Goal: Task Accomplishment & Management: Use online tool/utility

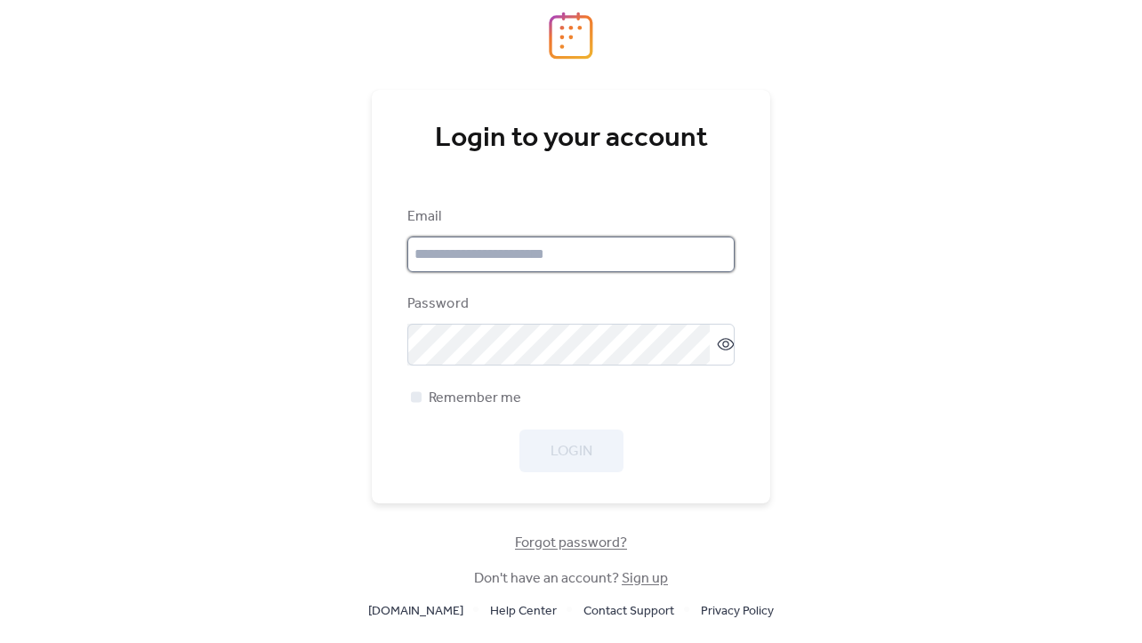
click at [603, 245] on input "email" at bounding box center [570, 255] width 327 height 36
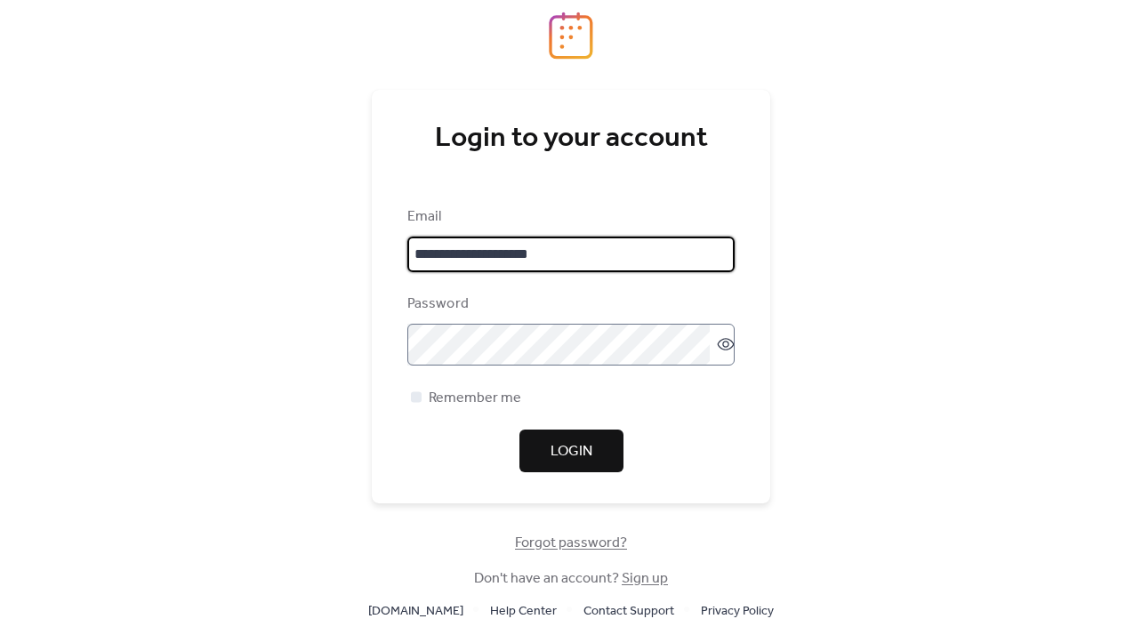
type input "**********"
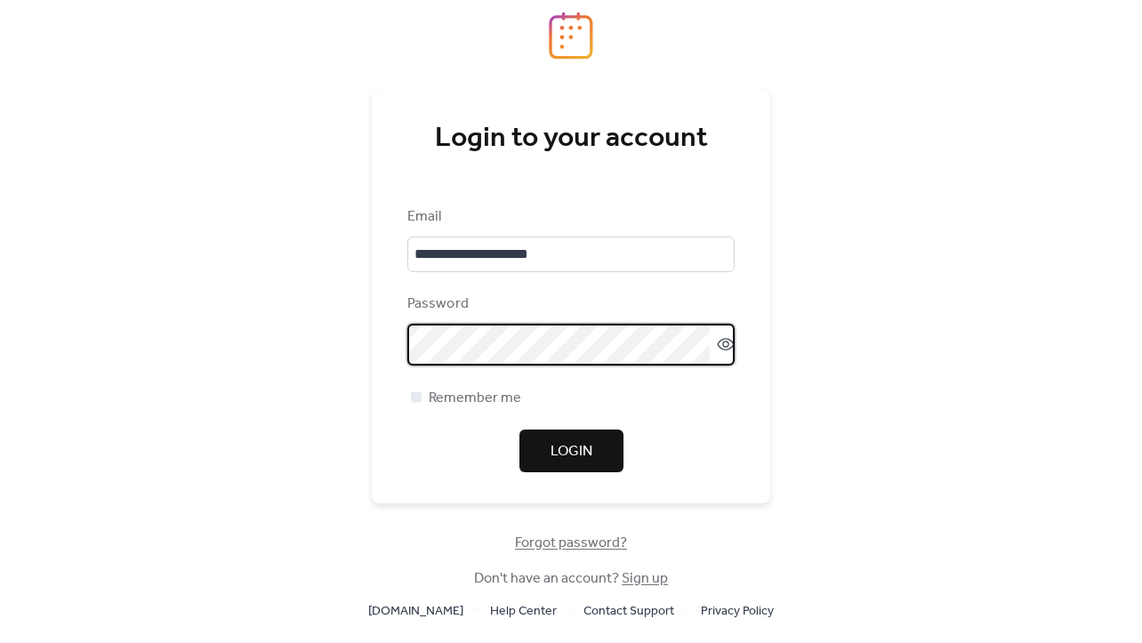
click at [585, 454] on span "Login" at bounding box center [571, 451] width 42 height 21
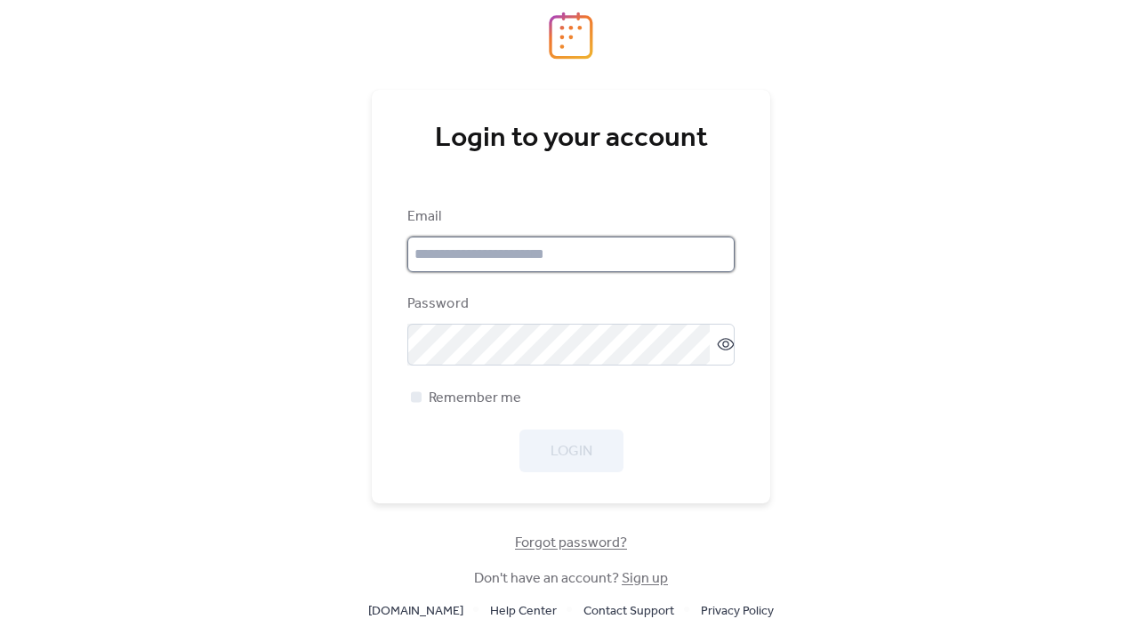
click at [619, 250] on input "email" at bounding box center [570, 255] width 327 height 36
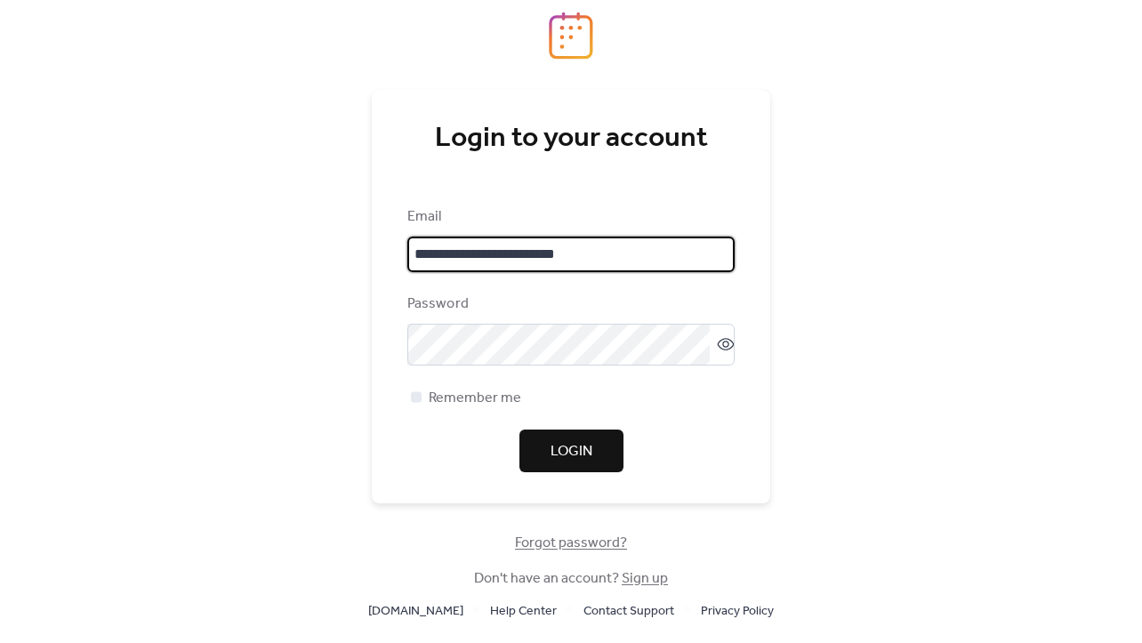
type input "**********"
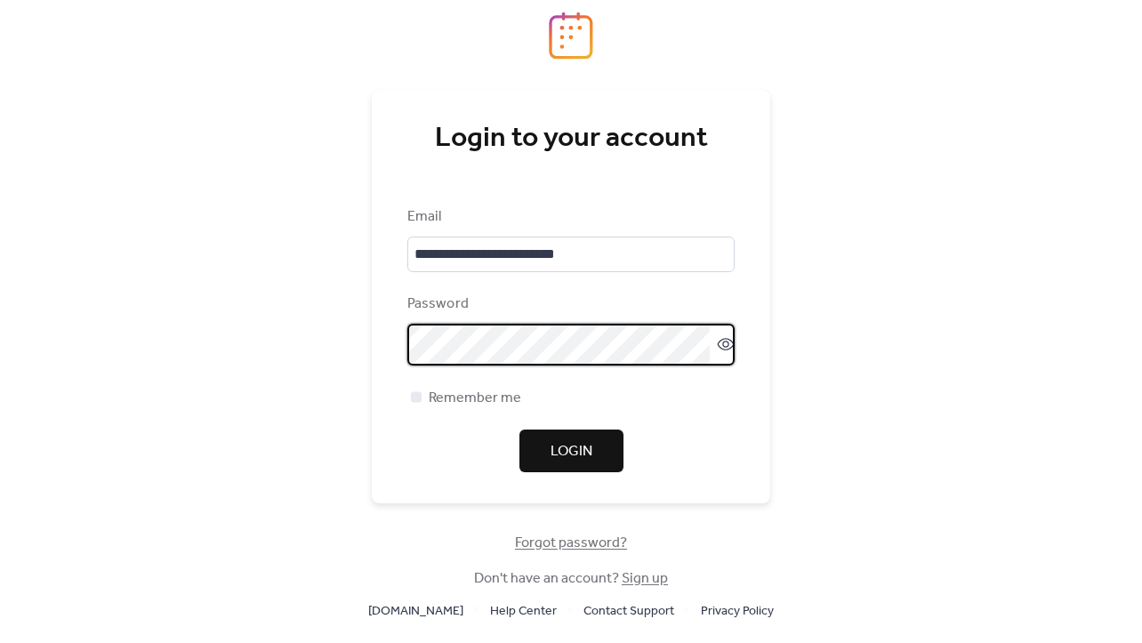
click at [717, 345] on icon at bounding box center [726, 344] width 18 height 18
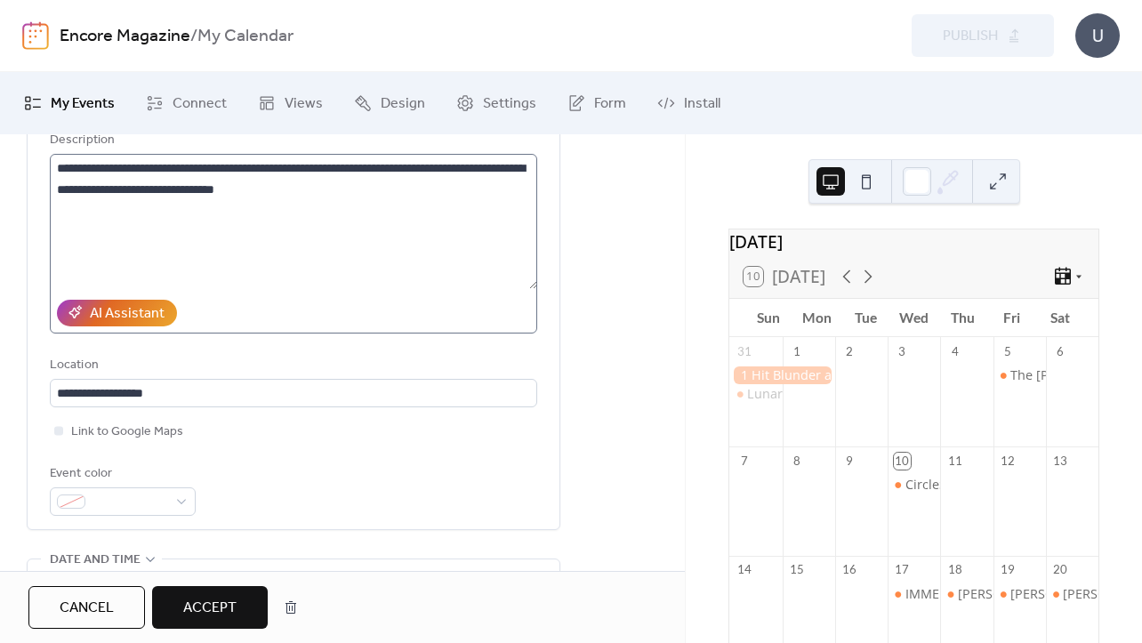
scroll to position [299, 0]
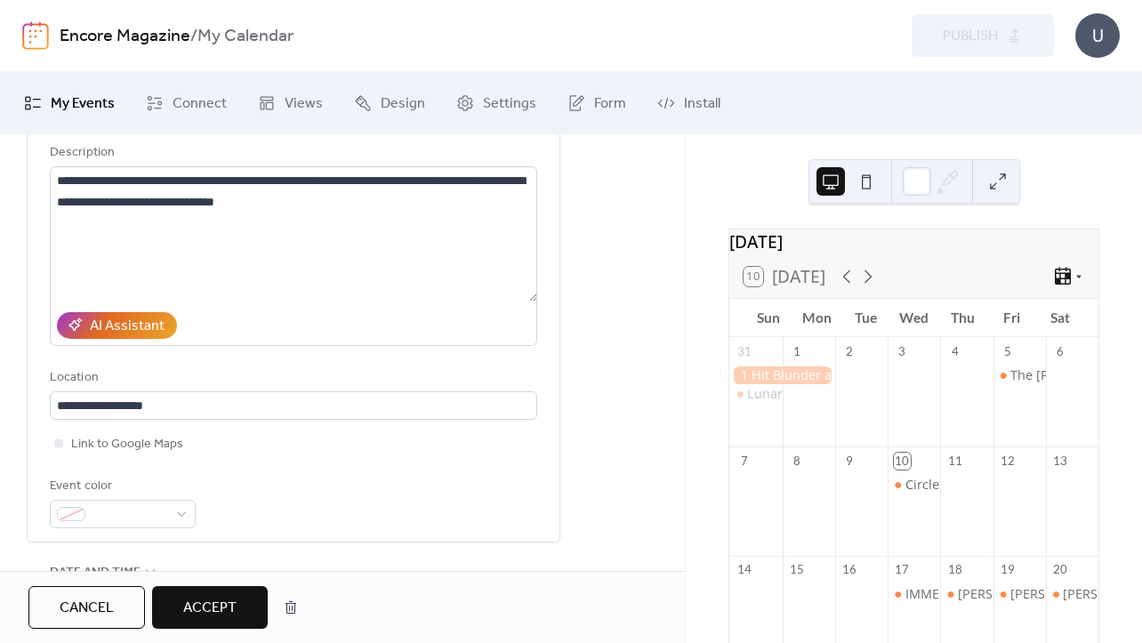
click at [236, 602] on span "Accept" at bounding box center [209, 608] width 53 height 21
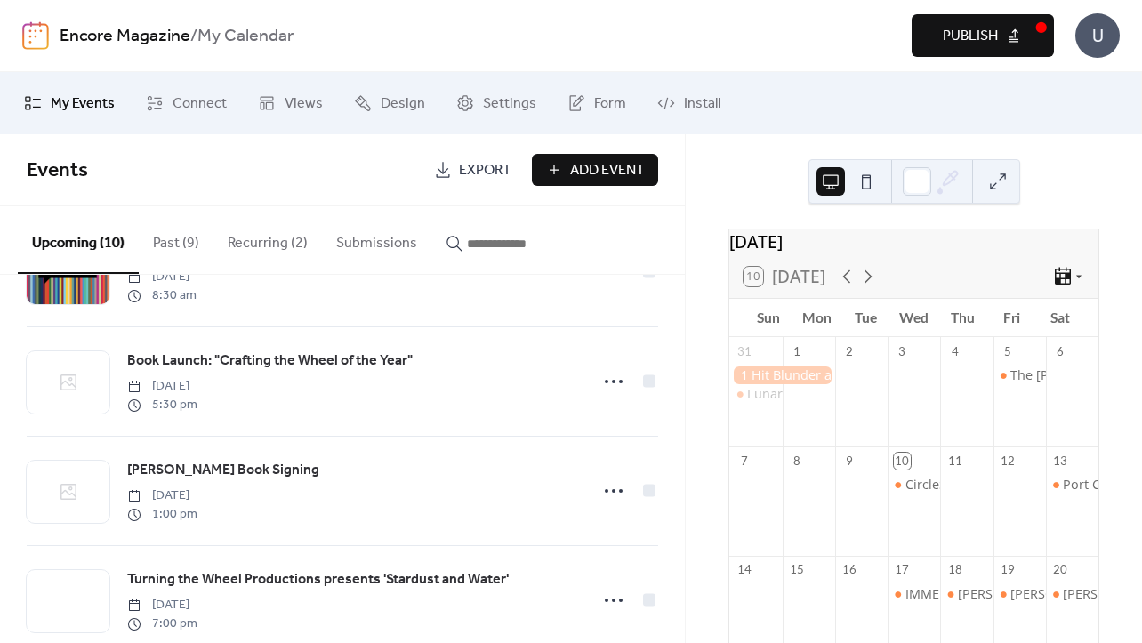
scroll to position [783, 0]
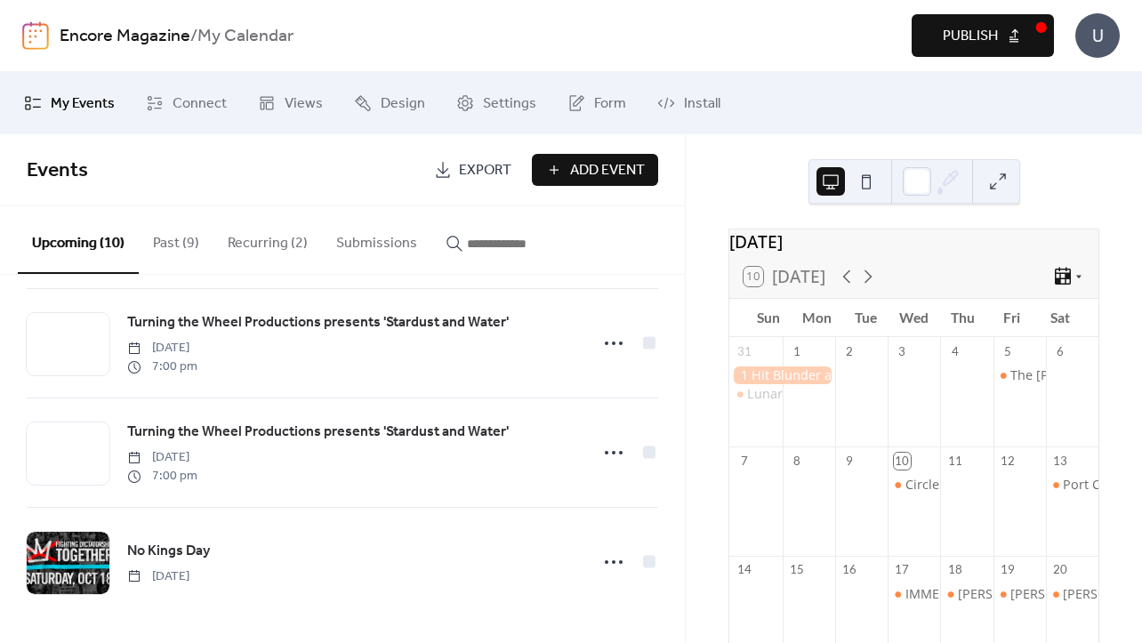
click at [994, 26] on span "Publish" at bounding box center [970, 36] width 55 height 21
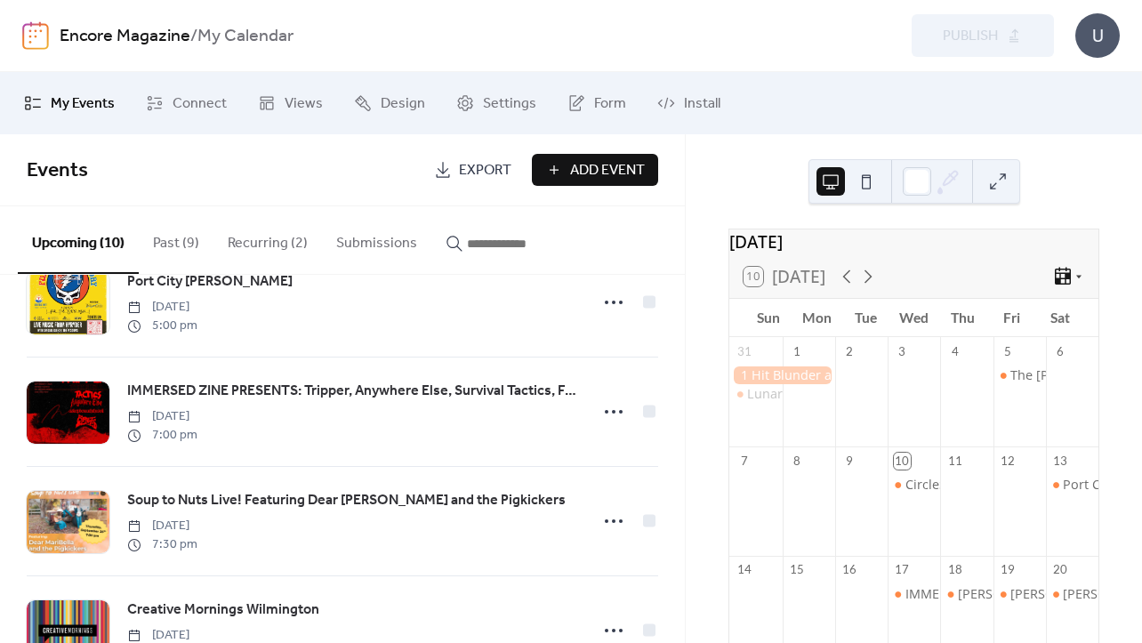
scroll to position [0, 0]
